Goal: Task Accomplishment & Management: Complete application form

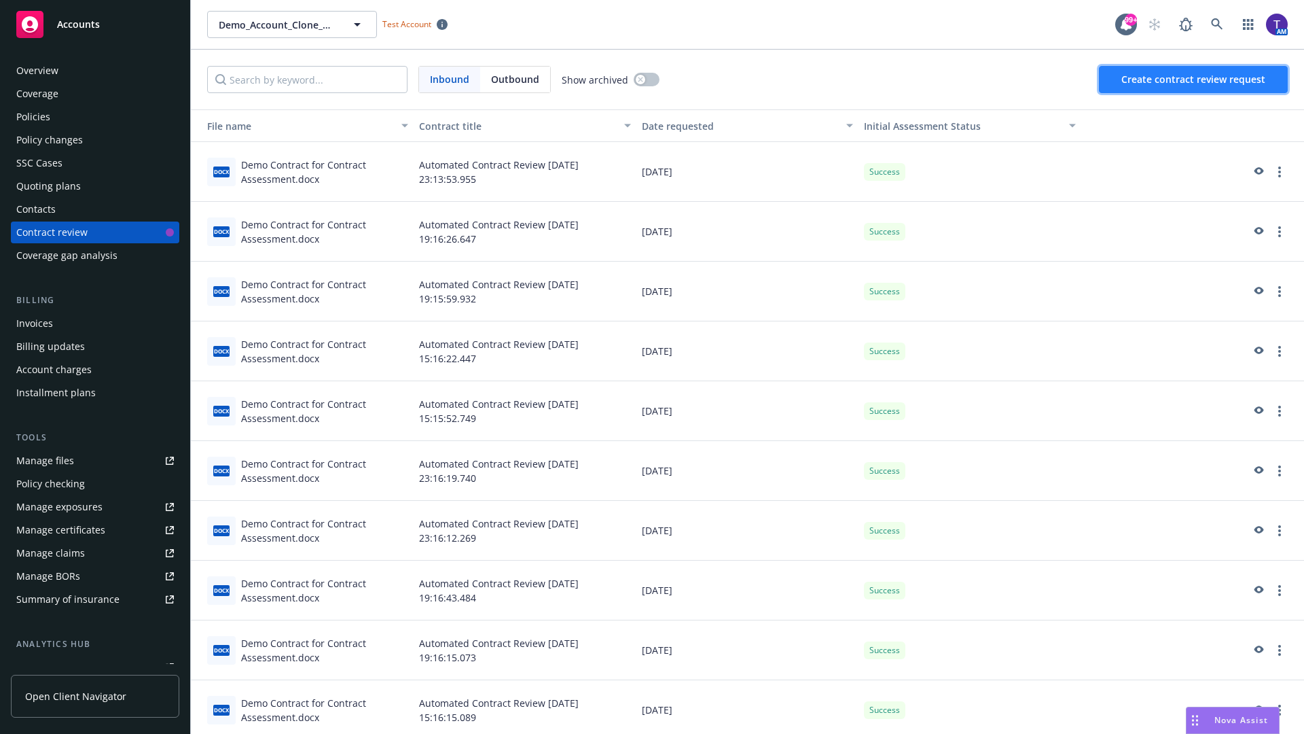
click at [1194, 79] on span "Create contract review request" at bounding box center [1194, 79] width 144 height 13
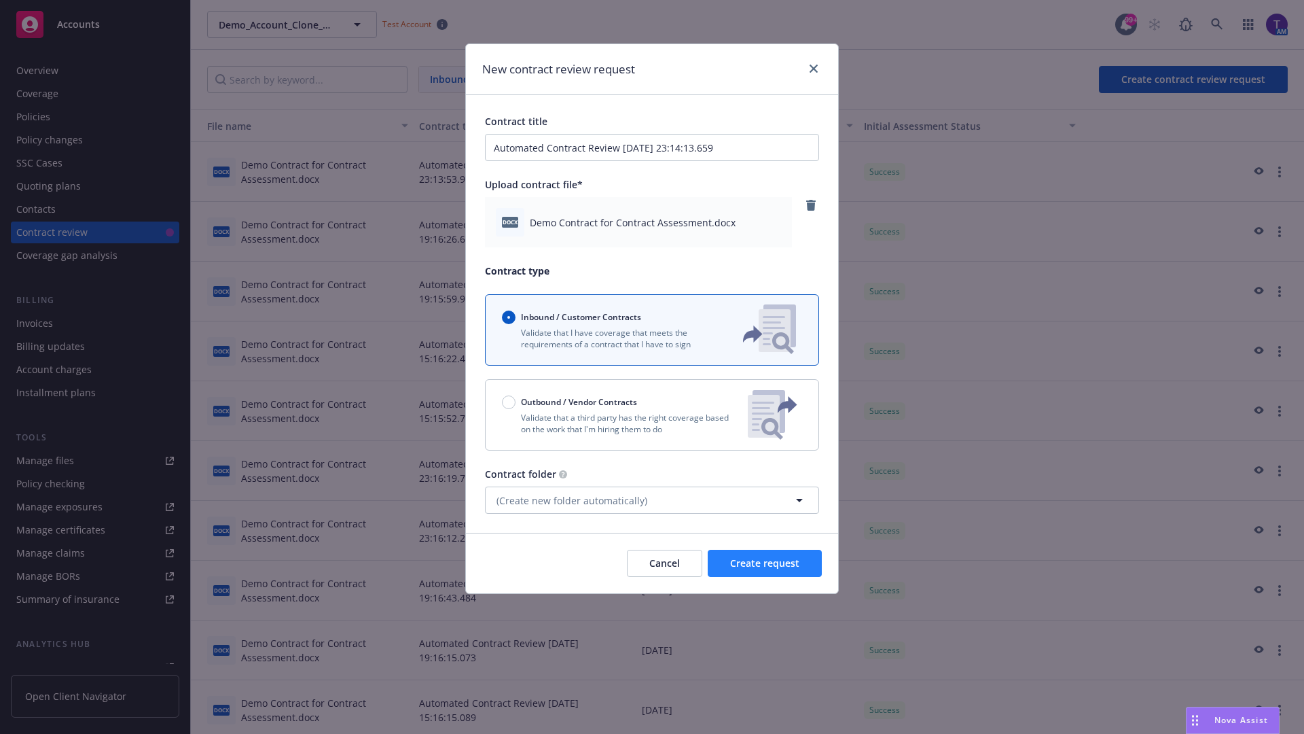
type input "Automated Contract Review [DATE] 23:14:13.659"
click at [765, 563] on span "Create request" at bounding box center [764, 562] width 69 height 13
